Goal: Share content

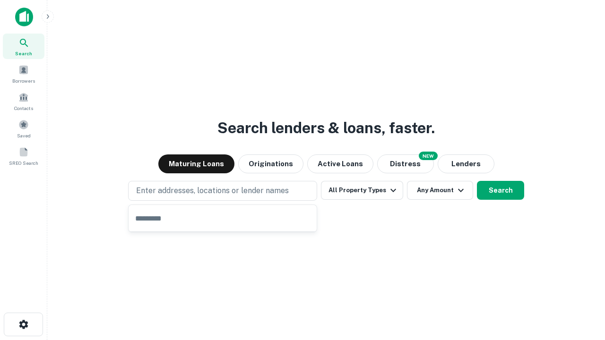
type input "**********"
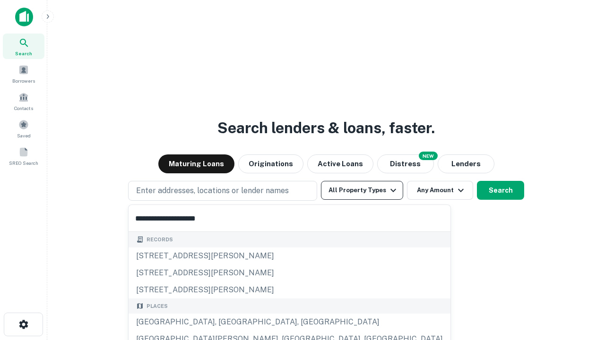
click at [362, 191] on button "All Property Types" at bounding box center [362, 190] width 82 height 19
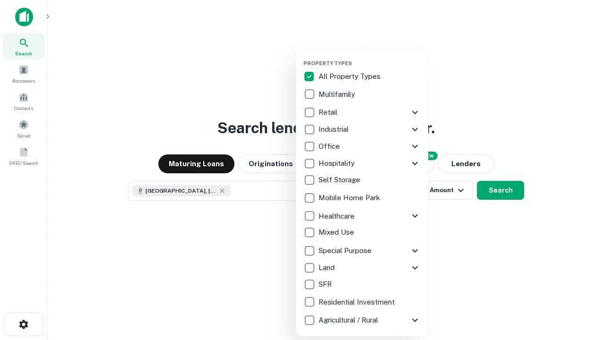
click at [370, 57] on button "button" at bounding box center [370, 57] width 132 height 0
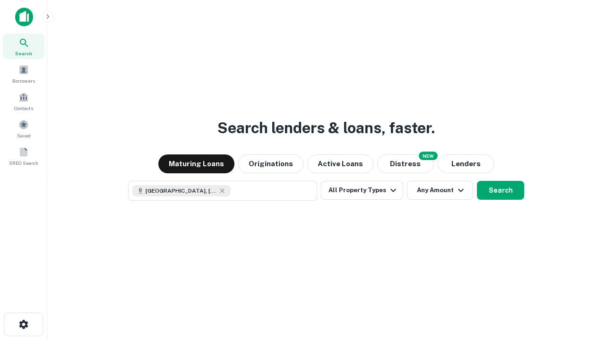
scroll to position [15, 0]
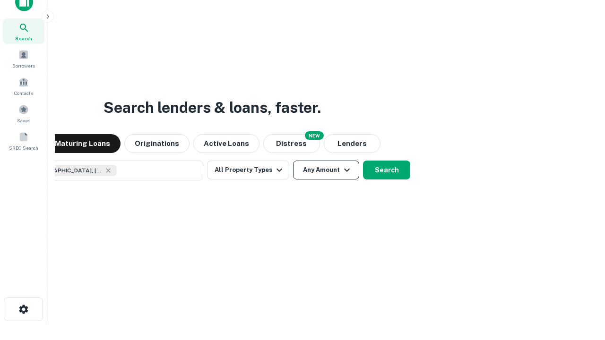
click at [293, 161] on button "Any Amount" at bounding box center [326, 170] width 66 height 19
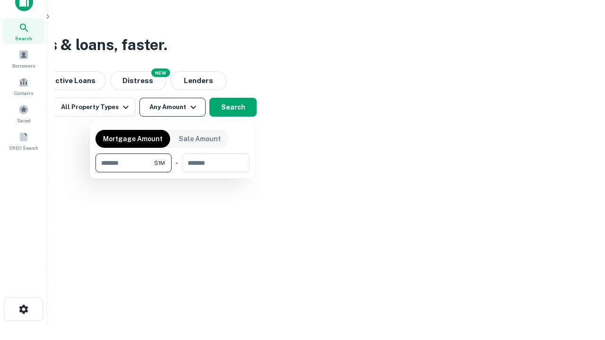
type input "*******"
click at [173, 173] on button "button" at bounding box center [172, 173] width 154 height 0
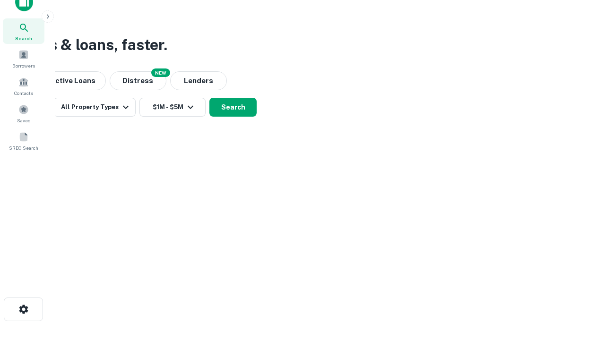
scroll to position [15, 0]
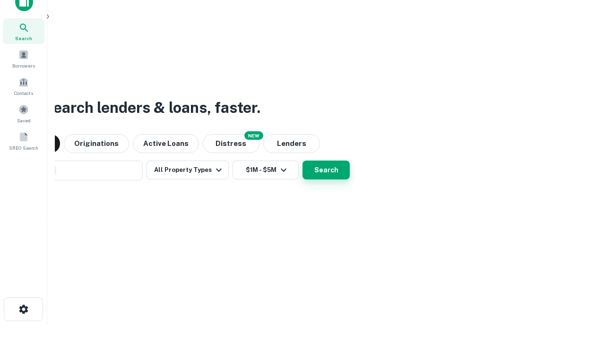
click at [303, 161] on button "Search" at bounding box center [326, 170] width 47 height 19
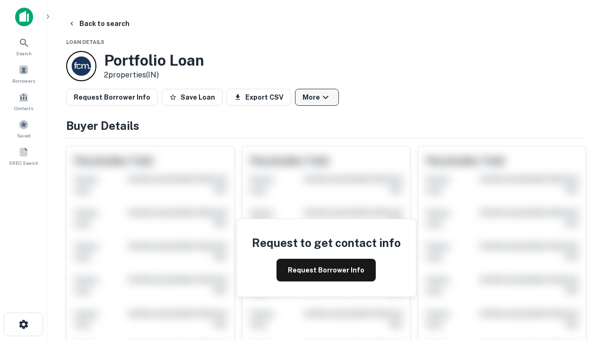
click at [317, 97] on button "More" at bounding box center [317, 97] width 44 height 17
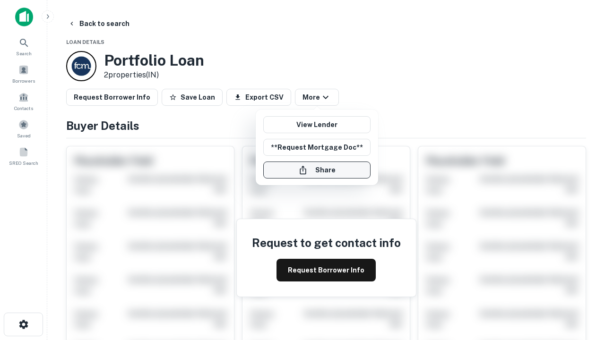
click at [317, 170] on button "Share" at bounding box center [316, 170] width 107 height 17
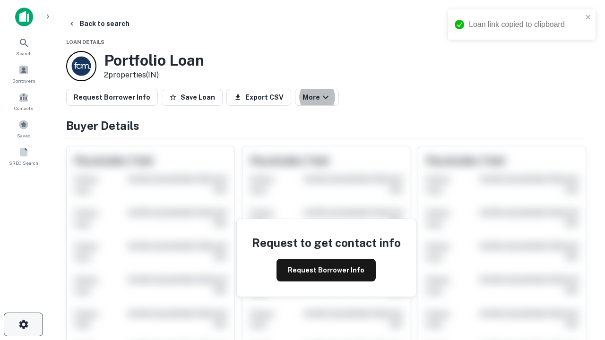
click at [23, 325] on icon "button" at bounding box center [23, 324] width 11 height 11
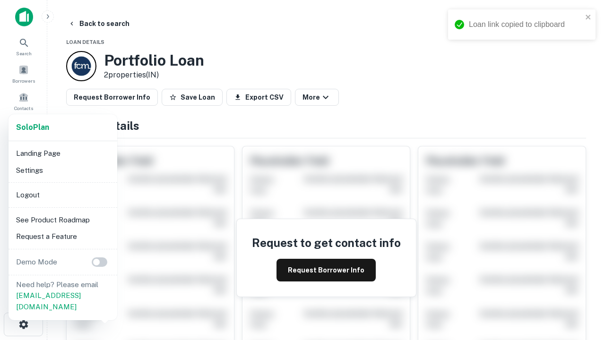
click at [62, 195] on li "Logout" at bounding box center [62, 195] width 101 height 17
